Goal: Task Accomplishment & Management: Use online tool/utility

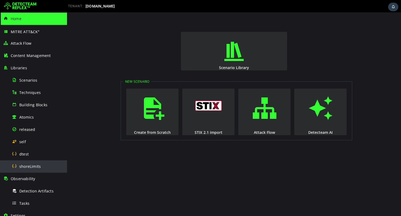
click at [25, 170] on div "shoreLimits" at bounding box center [38, 166] width 52 height 12
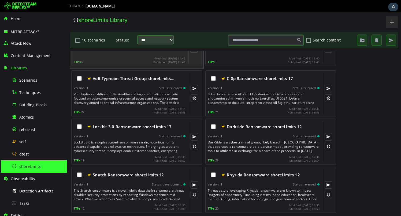
scroll to position [78, 0]
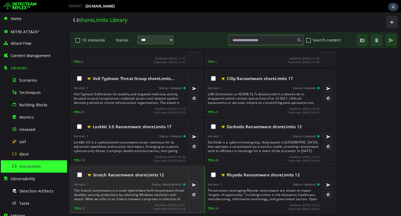
click at [160, 192] on div "The Snatch ransomware is a novel hybrid data theft-ransomware threat disables s…" at bounding box center [130, 195] width 112 height 13
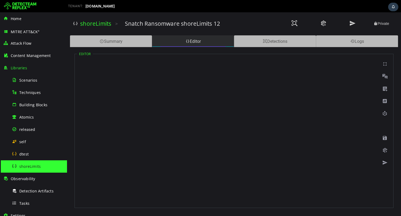
click at [176, 46] on div "Editor" at bounding box center [193, 41] width 82 height 12
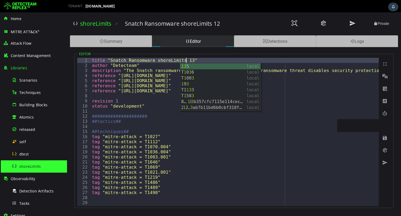
type textarea "**********"
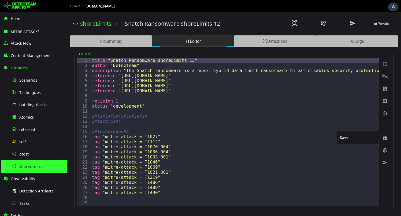
click at [385, 139] on span at bounding box center [384, 137] width 5 height 5
click at [321, 26] on span at bounding box center [323, 23] width 6 height 7
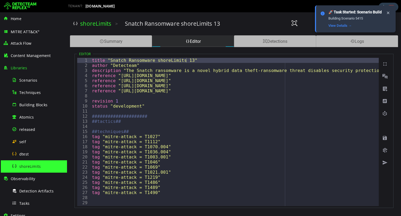
click at [27, 168] on span "shoreLimits" at bounding box center [29, 166] width 21 height 5
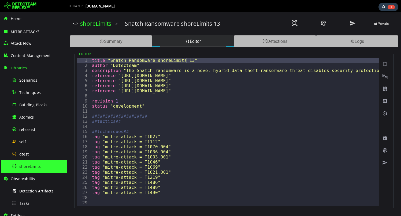
click at [36, 168] on span "shoreLimits" at bounding box center [29, 166] width 21 height 5
click at [46, 168] on div "shoreLimits" at bounding box center [38, 166] width 52 height 12
click at [22, 164] on span "shoreLimits" at bounding box center [29, 166] width 21 height 5
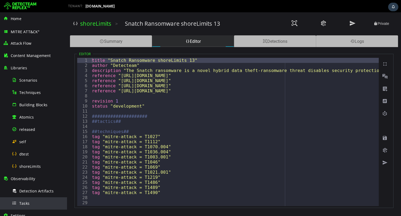
click at [25, 204] on span "Tasks" at bounding box center [24, 203] width 10 height 5
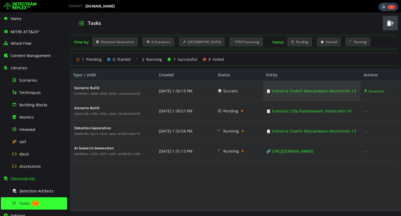
click at [298, 89] on link "📋 Scenario: Snatch Ransomware shoreLimits 13" at bounding box center [311, 91] width 90 height 20
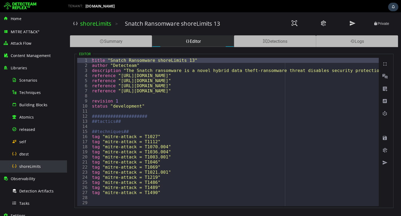
click at [27, 161] on div "shoreLimits" at bounding box center [38, 166] width 52 height 12
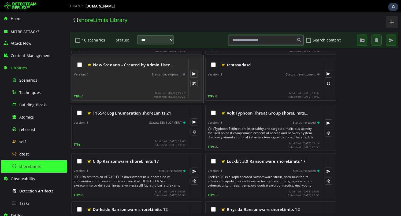
scroll to position [78, 0]
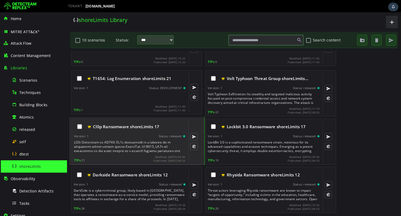
click at [135, 141] on div at bounding box center [130, 146] width 112 height 13
click at [142, 136] on div "Version: 1 Status: released" at bounding box center [129, 136] width 111 height 4
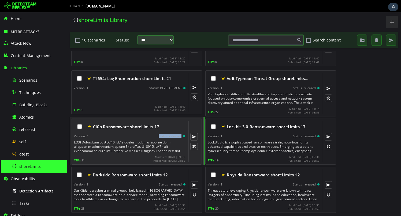
click at [142, 136] on div "Version: 1 Status: released" at bounding box center [129, 136] width 111 height 4
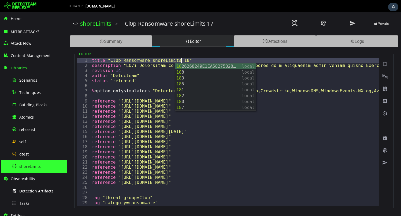
scroll to position [0, 5]
type textarea "**********"
click at [324, 21] on span at bounding box center [323, 23] width 6 height 7
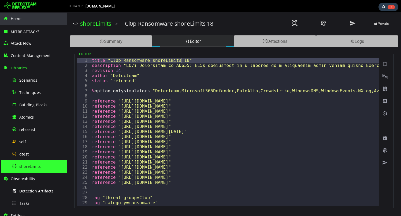
click at [21, 17] on span "Home" at bounding box center [16, 18] width 11 height 5
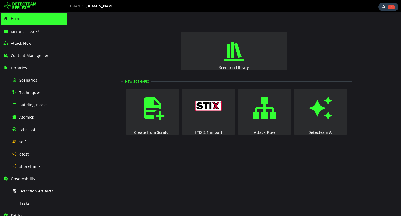
click at [19, 9] on img at bounding box center [20, 6] width 32 height 9
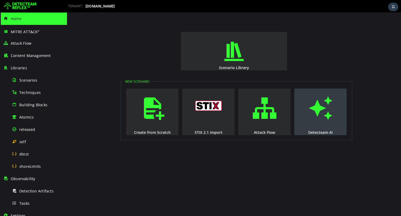
click at [318, 123] on span "button" at bounding box center [320, 108] width 5 height 36
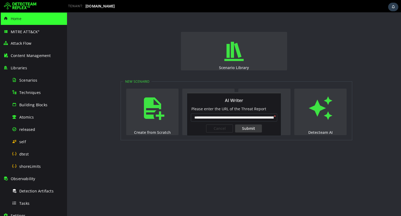
scroll to position [0, 43]
type input "**********"
click at [250, 130] on div "Submit" at bounding box center [248, 129] width 27 height 8
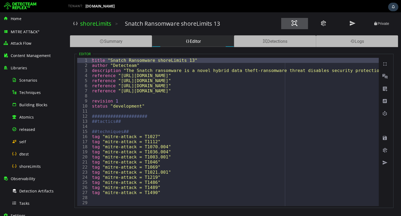
click at [293, 21] on span at bounding box center [294, 23] width 6 height 7
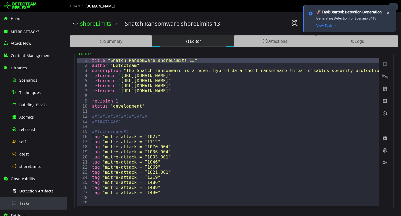
click at [27, 200] on div "Tasks" at bounding box center [38, 203] width 52 height 12
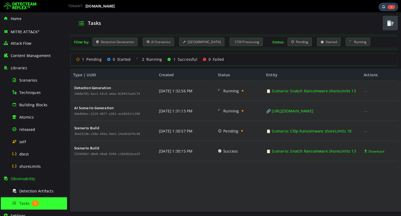
click at [385, 25] on button "button" at bounding box center [389, 23] width 15 height 14
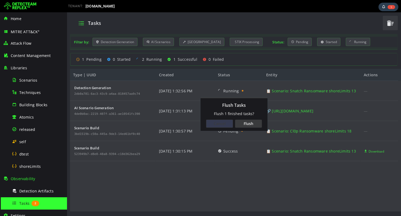
click at [214, 126] on div "Cancel" at bounding box center [219, 124] width 27 height 8
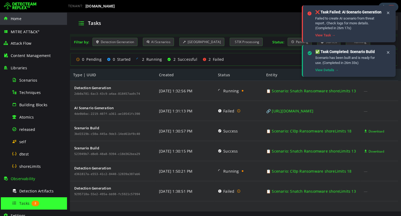
click at [23, 19] on div "Home" at bounding box center [33, 19] width 61 height 12
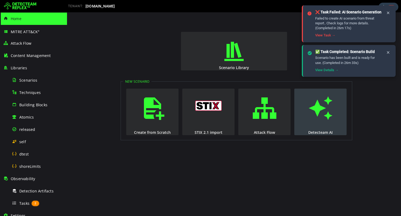
click at [318, 98] on span "button" at bounding box center [320, 108] width 5 height 36
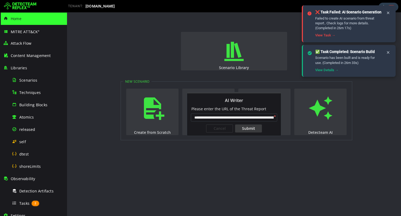
scroll to position [0, 43]
type input "**********"
click at [254, 129] on div "Submit" at bounding box center [248, 129] width 27 height 8
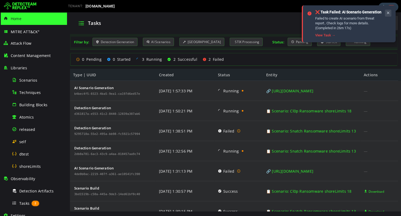
click at [387, 14] on icon at bounding box center [388, 13] width 4 height 5
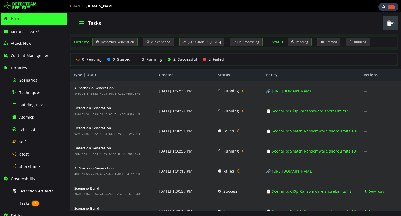
click at [386, 21] on span "button" at bounding box center [390, 23] width 8 height 11
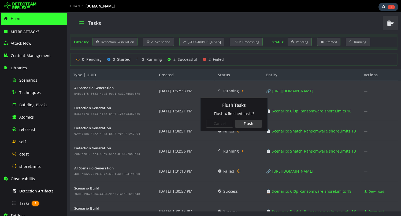
click at [245, 127] on div "Flush" at bounding box center [248, 124] width 27 height 8
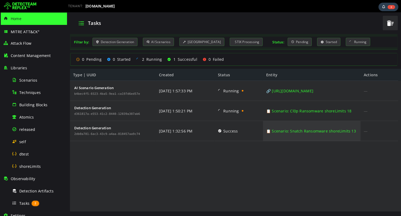
click at [279, 133] on link "📋 Scenario: Snatch Ransomware shoreLimits 13" at bounding box center [311, 131] width 90 height 20
click at [279, 130] on link "📋 Scenario: Snatch Ransomware shoreLimits 13" at bounding box center [311, 131] width 90 height 20
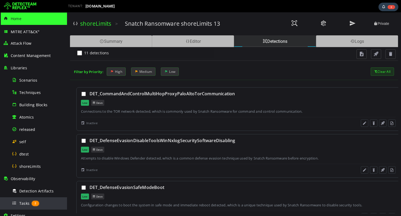
click at [33, 199] on div "Tasks 2" at bounding box center [38, 203] width 52 height 12
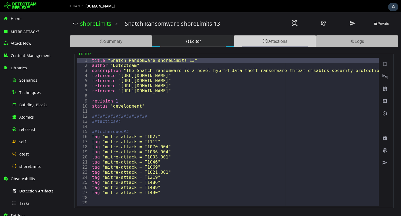
click at [253, 43] on div "Detections" at bounding box center [275, 41] width 82 height 12
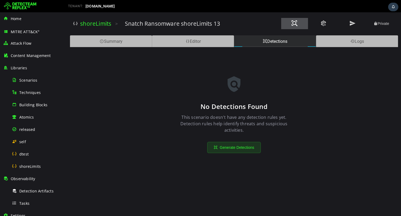
click at [290, 28] on button at bounding box center [294, 23] width 27 height 11
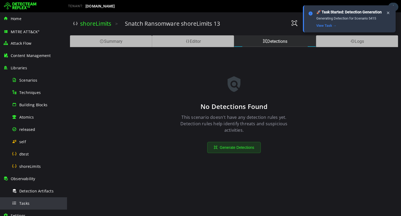
click at [29, 203] on div "Tasks" at bounding box center [38, 203] width 52 height 12
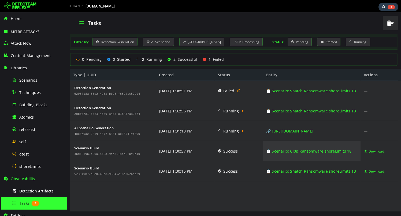
click at [288, 152] on link "📋 Scenario: Cl0p Ransomware shoreLimits 18" at bounding box center [308, 151] width 85 height 20
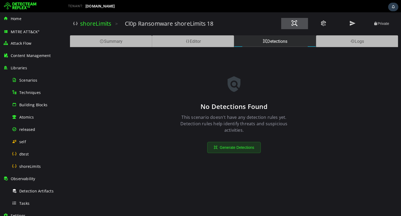
click at [292, 26] on span at bounding box center [294, 23] width 6 height 7
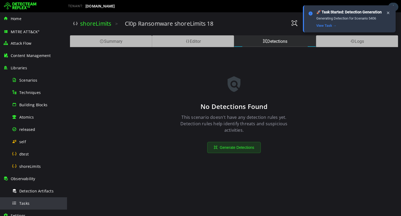
click at [33, 198] on div "Tasks" at bounding box center [38, 203] width 52 height 12
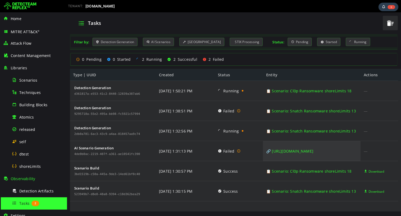
click at [281, 152] on link "🔗 [URL][DOMAIN_NAME]" at bounding box center [289, 151] width 47 height 20
